Goal: Information Seeking & Learning: Check status

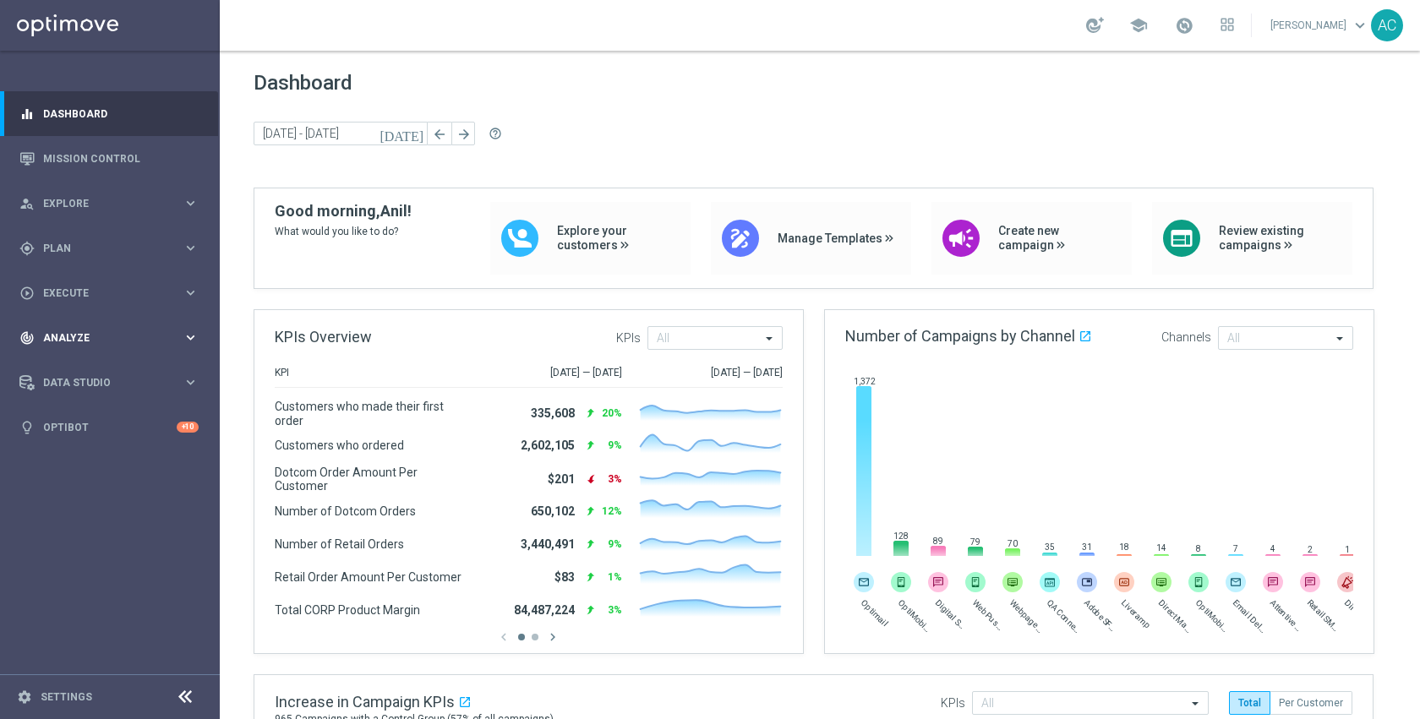
click at [88, 339] on span "Analyze" at bounding box center [112, 338] width 139 height 10
click at [95, 369] on link "Customer 360" at bounding box center [110, 373] width 132 height 14
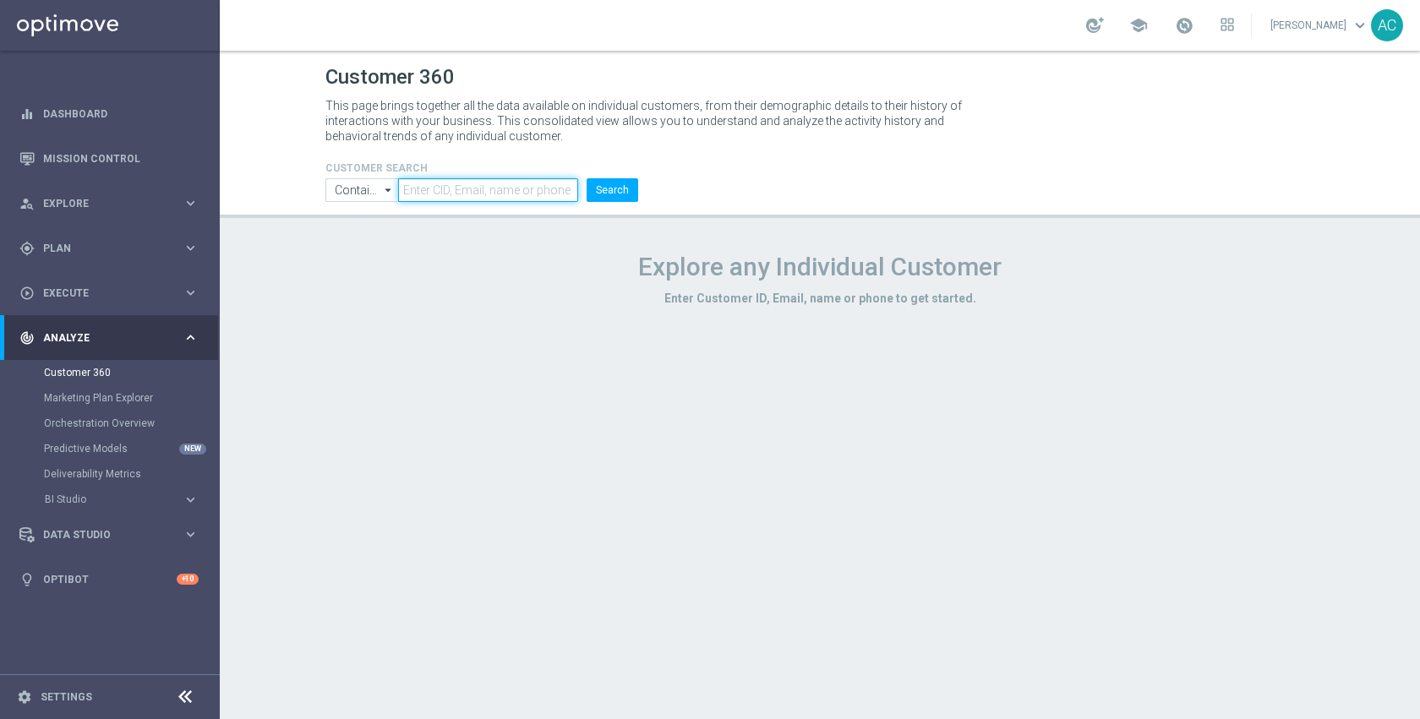
click at [505, 196] on input "text" at bounding box center [488, 190] width 180 height 24
paste input "[EMAIL_ADDRESS][DOMAIN_NAME],"
click at [409, 193] on input "[EMAIL_ADDRESS][DOMAIN_NAME]" at bounding box center [488, 190] width 180 height 24
type input "[EMAIL_ADDRESS][DOMAIN_NAME]"
click at [621, 189] on button "Search" at bounding box center [613, 190] width 52 height 24
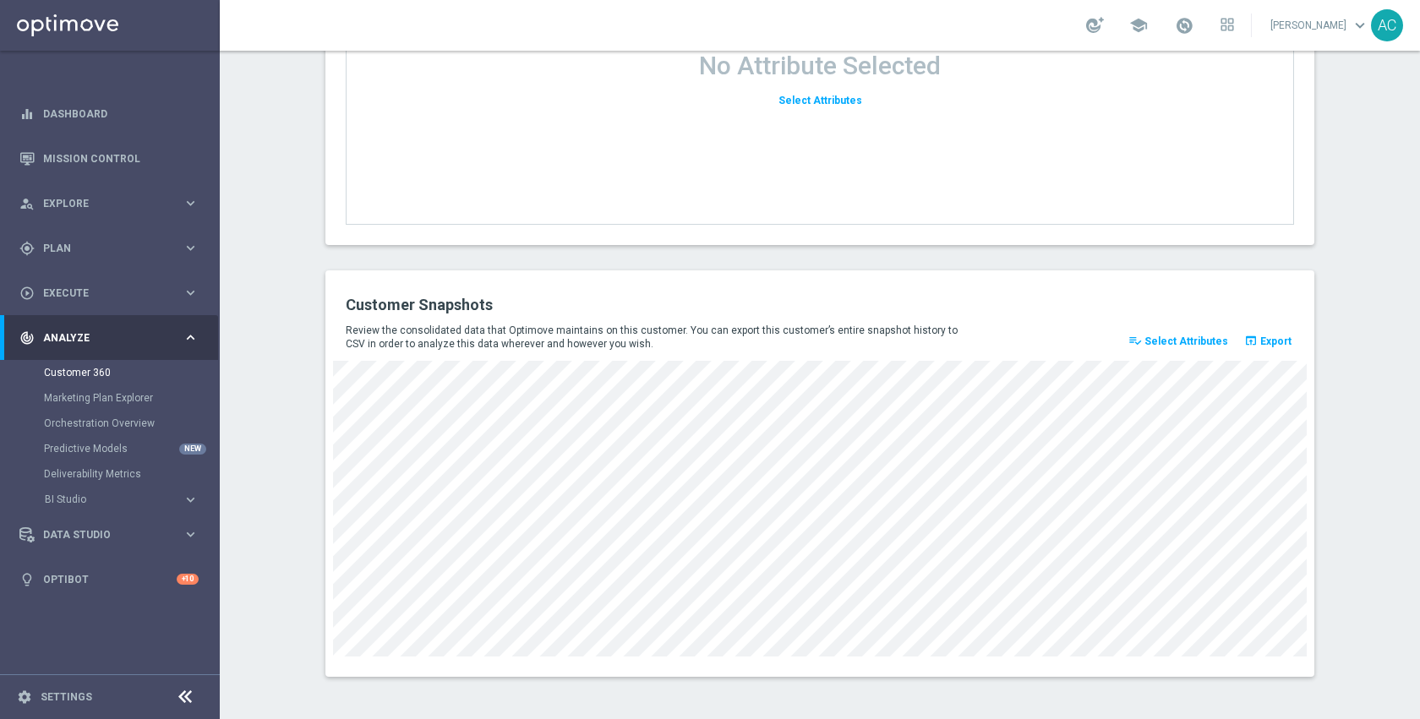
scroll to position [1961, 0]
